Goal: Check status: Check status

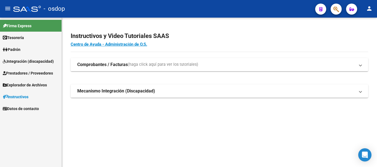
click at [40, 72] on span "Prestadores / Proveedores" at bounding box center [28, 73] width 50 height 6
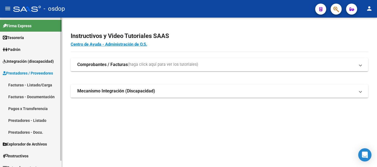
click at [37, 84] on link "Facturas - Listado/Carga" at bounding box center [30, 85] width 61 height 12
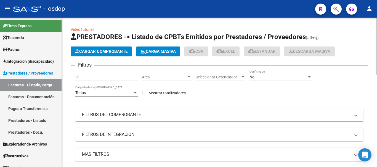
scroll to position [83, 0]
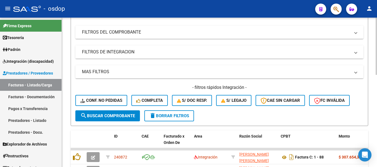
click at [125, 56] on mat-expansion-panel-header "FILTROS DE INTEGRACION" at bounding box center [219, 51] width 288 height 13
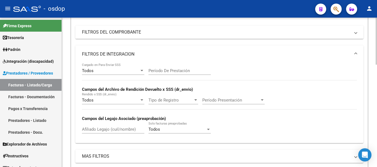
click at [103, 127] on div "Afiliado Legajo (cuil/nombre)" at bounding box center [113, 128] width 62 height 12
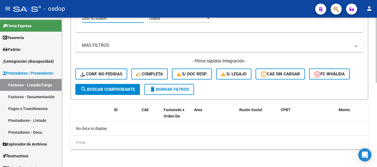
type input "20575720804"
click at [110, 89] on span "search Buscar Comprobante" at bounding box center [107, 89] width 55 height 5
click at [103, 20] on input "20575720804" at bounding box center [113, 18] width 62 height 5
click at [108, 77] on button "Conf. no pedidas" at bounding box center [101, 74] width 52 height 11
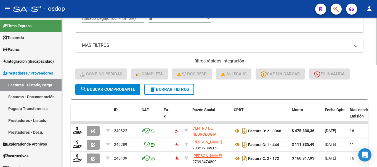
click at [107, 21] on input "Afiliado Legajo (cuil/nombre)" at bounding box center [113, 18] width 62 height 5
paste input "20575720804"
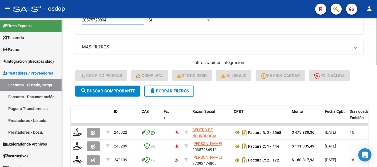
type input "20575720804"
click at [116, 89] on span "search Buscar Comprobante" at bounding box center [107, 91] width 55 height 5
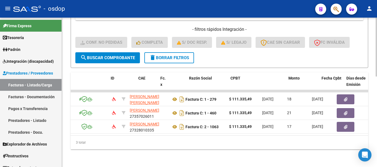
scroll to position [0, 0]
